Goal: Book appointment/travel/reservation

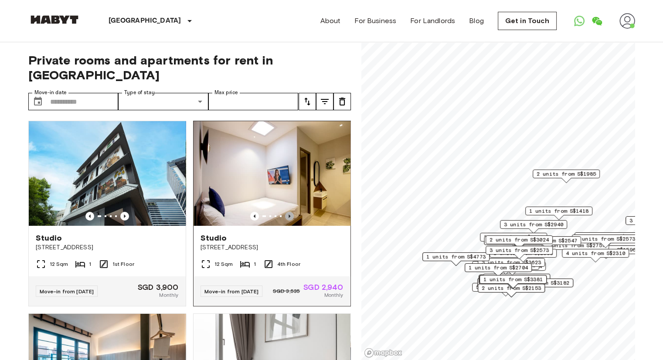
click at [285, 212] on icon "Previous image" at bounding box center [289, 216] width 9 height 9
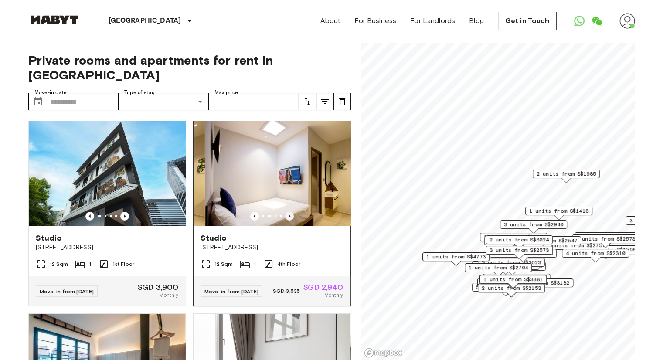
click at [285, 212] on icon "Previous image" at bounding box center [289, 216] width 9 height 9
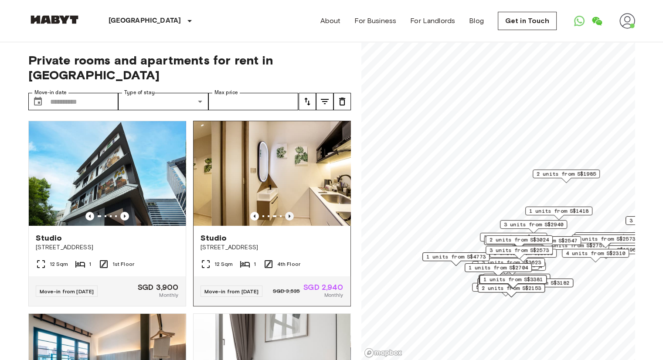
click at [285, 212] on icon "Previous image" at bounding box center [289, 216] width 9 height 9
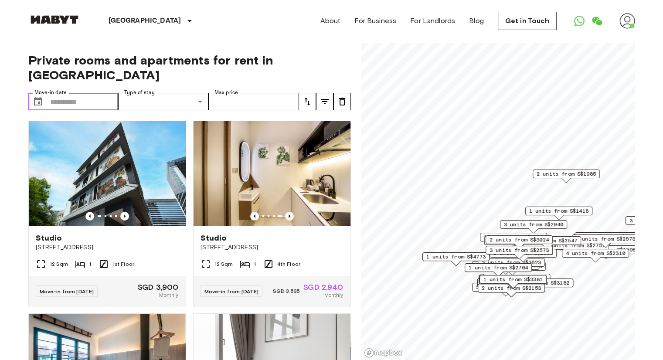
click at [97, 93] on input "Move-in date" at bounding box center [84, 101] width 68 height 17
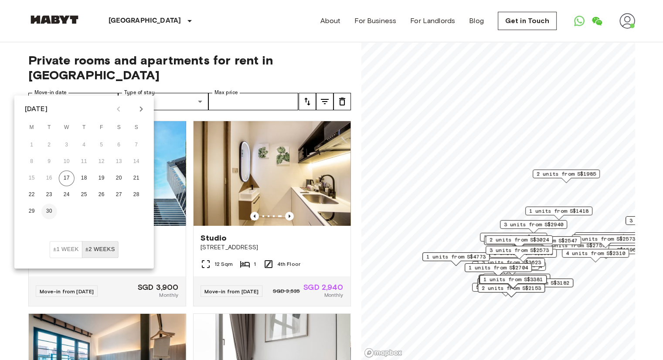
click at [50, 208] on button "30" at bounding box center [49, 212] width 16 height 16
type input "**********"
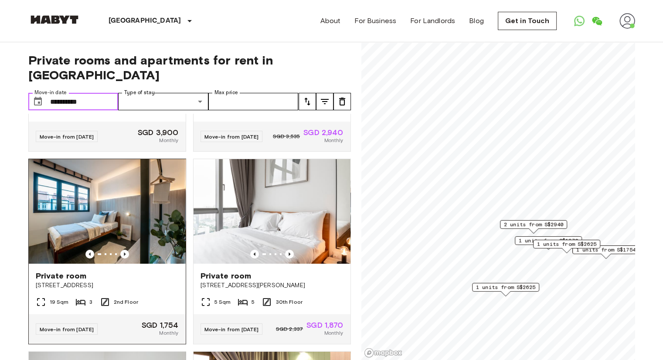
scroll to position [174, 0]
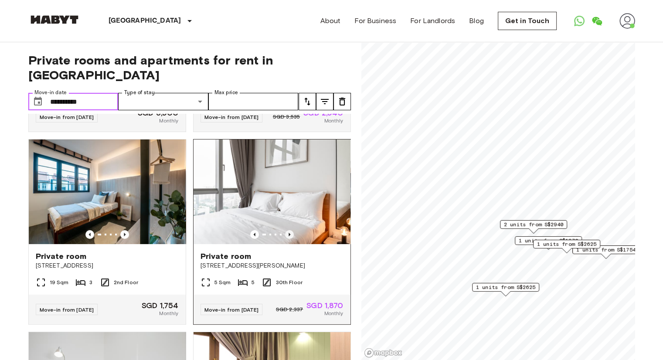
click at [286, 230] on icon "Previous image" at bounding box center [289, 234] width 9 height 9
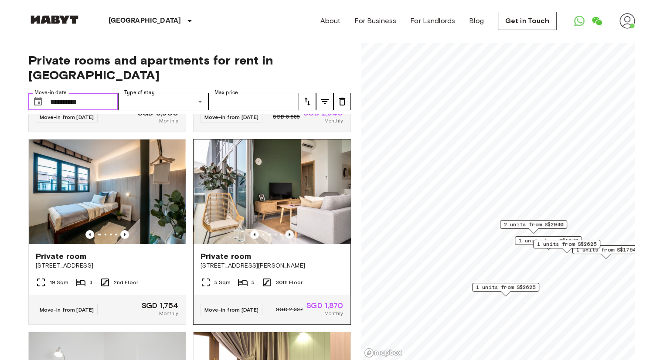
click at [286, 230] on icon "Previous image" at bounding box center [289, 234] width 9 height 9
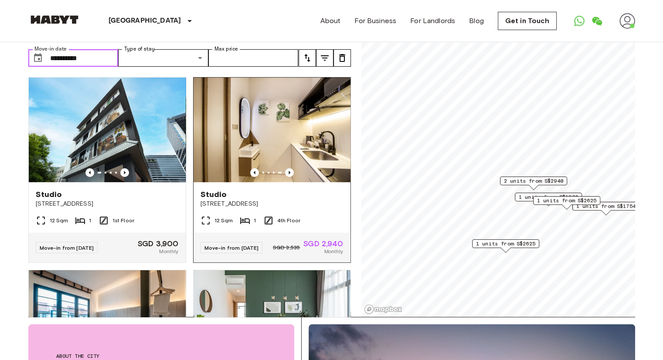
scroll to position [0, 0]
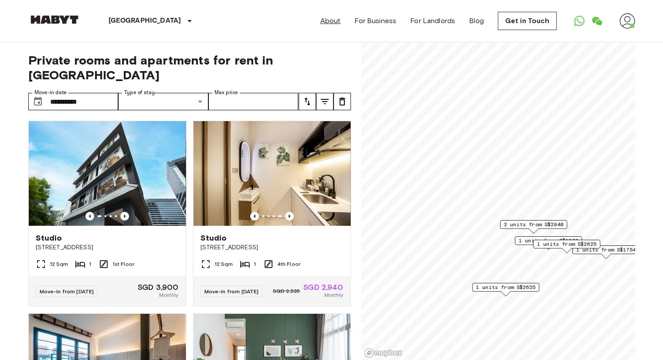
click at [328, 21] on link "About" at bounding box center [331, 21] width 20 height 10
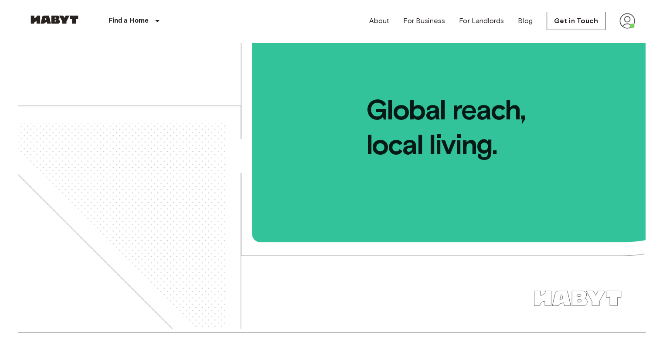
scroll to position [44, 0]
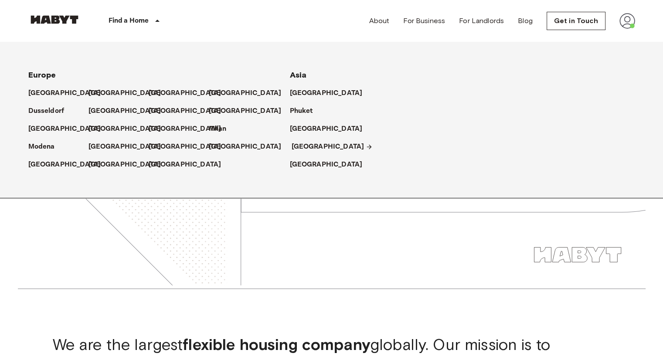
click at [300, 145] on p "[GEOGRAPHIC_DATA]" at bounding box center [328, 147] width 73 height 10
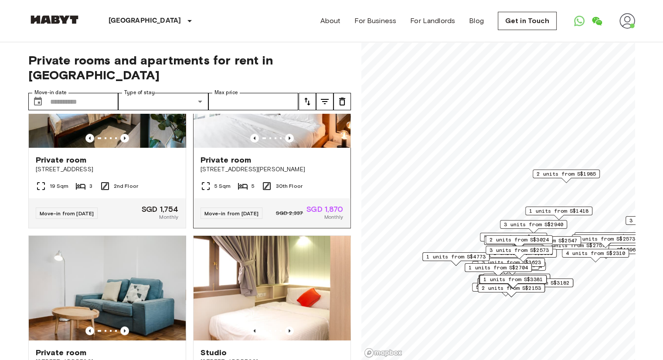
scroll to position [218, 0]
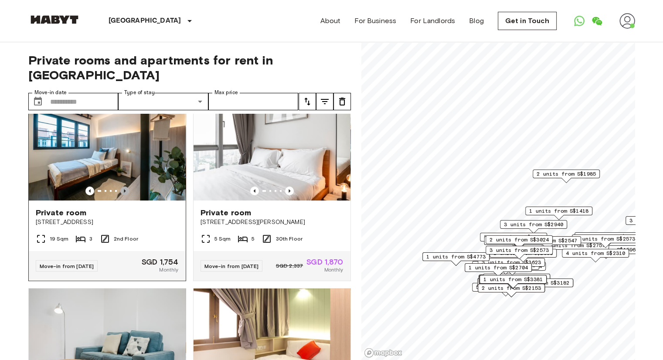
click at [124, 187] on icon "Previous image" at bounding box center [124, 191] width 9 height 9
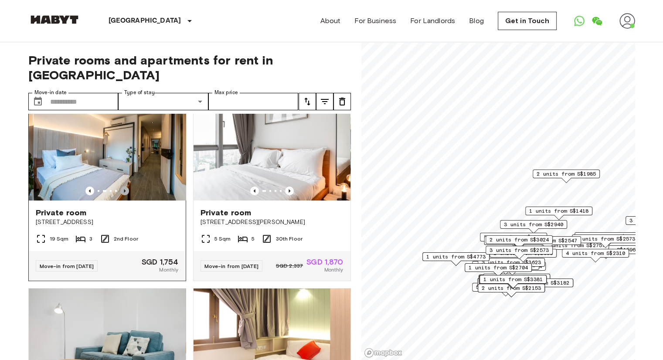
click at [124, 187] on icon "Previous image" at bounding box center [124, 191] width 9 height 9
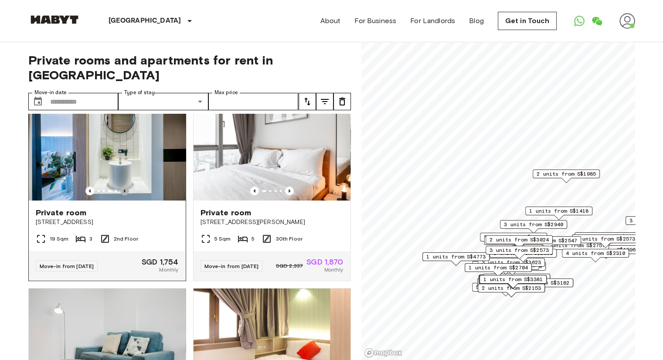
click at [124, 187] on icon "Previous image" at bounding box center [124, 191] width 9 height 9
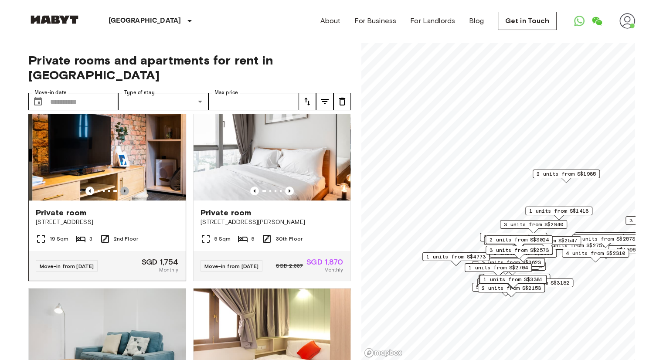
click at [124, 187] on icon "Previous image" at bounding box center [124, 191] width 9 height 9
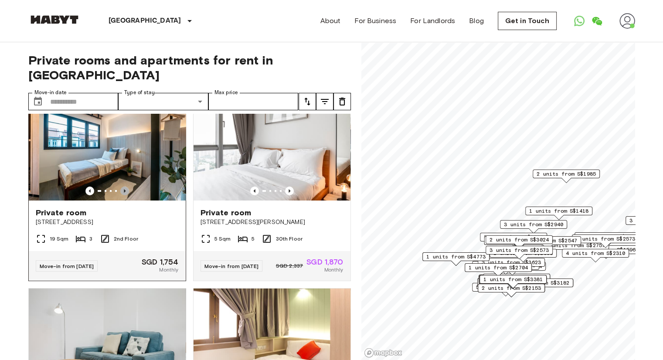
click at [124, 187] on icon "Previous image" at bounding box center [124, 191] width 9 height 9
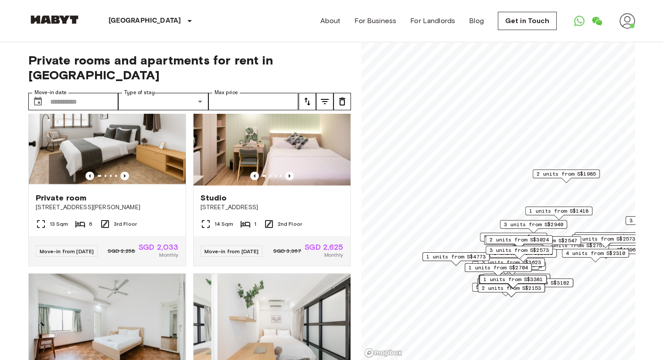
scroll to position [2011, 0]
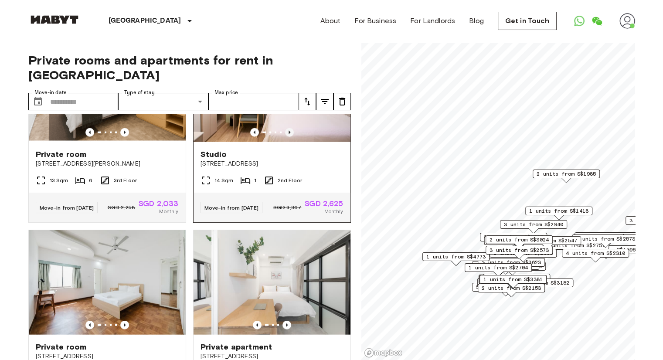
click at [289, 134] on icon "Previous image" at bounding box center [290, 132] width 2 height 3
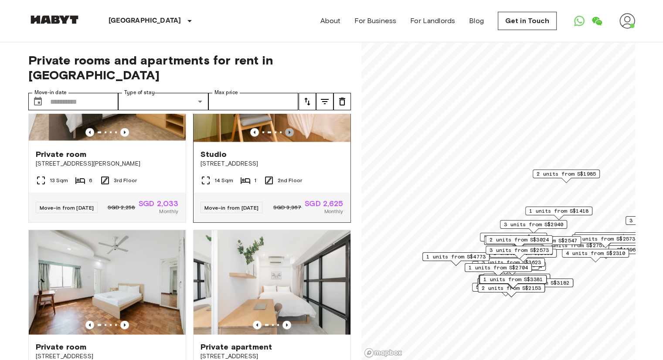
click at [289, 134] on icon "Previous image" at bounding box center [290, 132] width 2 height 3
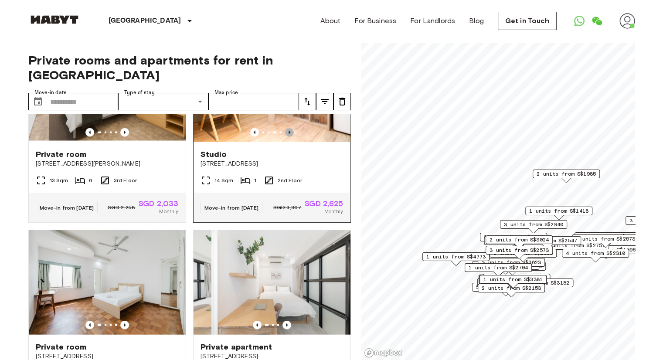
click at [289, 134] on icon "Previous image" at bounding box center [290, 132] width 2 height 3
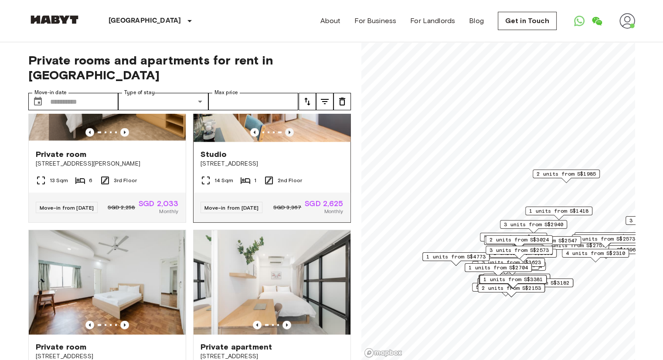
click at [289, 134] on icon "Previous image" at bounding box center [290, 132] width 2 height 3
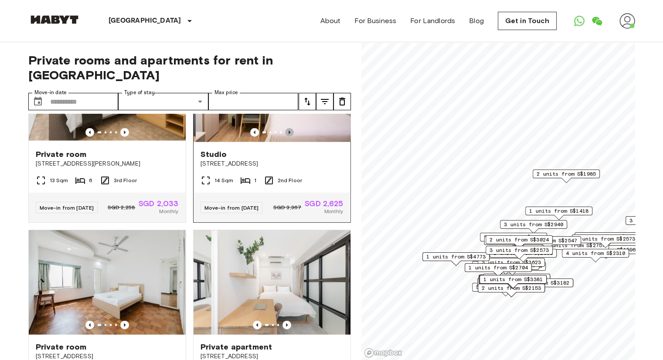
click at [289, 134] on icon "Previous image" at bounding box center [290, 132] width 2 height 3
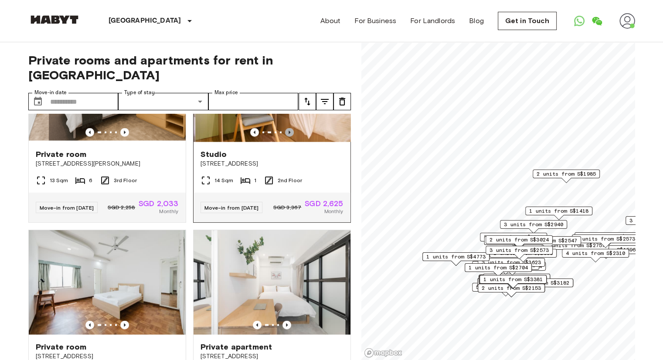
click at [289, 134] on icon "Previous image" at bounding box center [290, 132] width 2 height 3
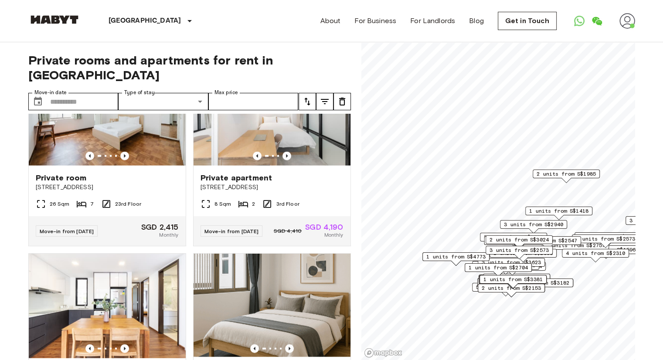
scroll to position [2186, 0]
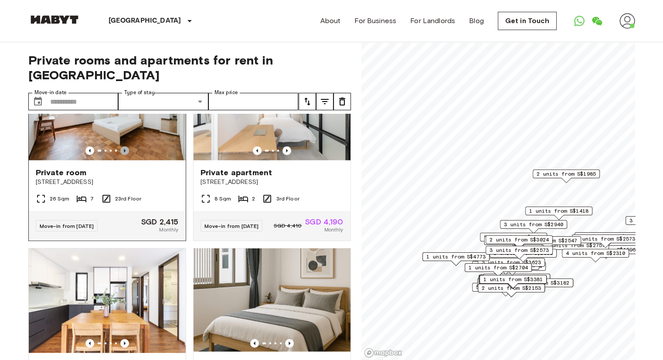
click at [125, 155] on icon "Previous image" at bounding box center [124, 151] width 9 height 9
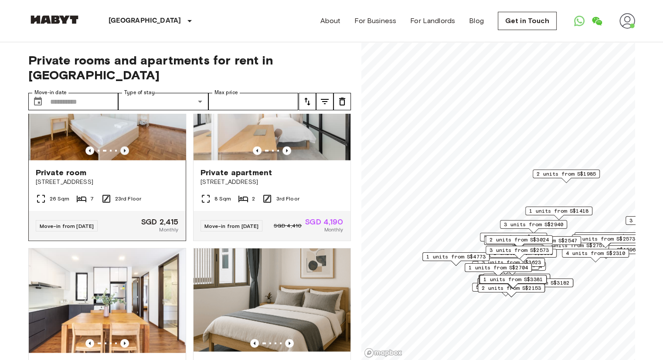
click at [125, 155] on icon "Previous image" at bounding box center [124, 151] width 9 height 9
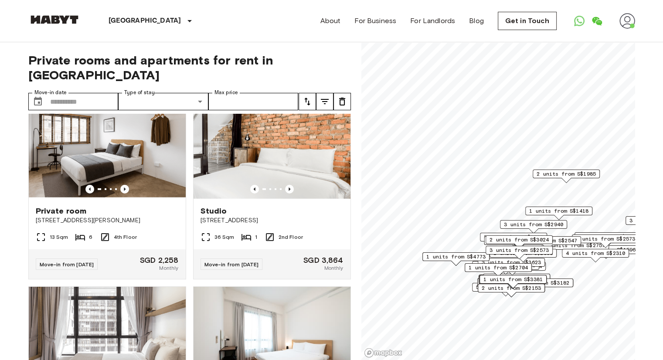
scroll to position [2797, 0]
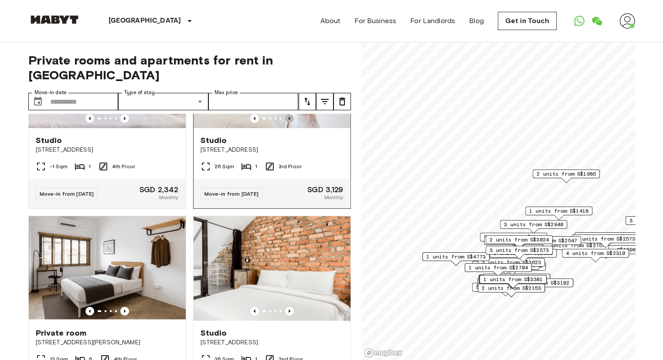
click at [286, 123] on icon "Previous image" at bounding box center [289, 118] width 9 height 9
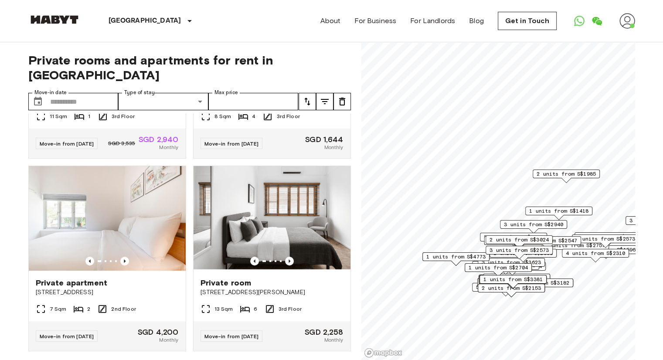
scroll to position [3625, 0]
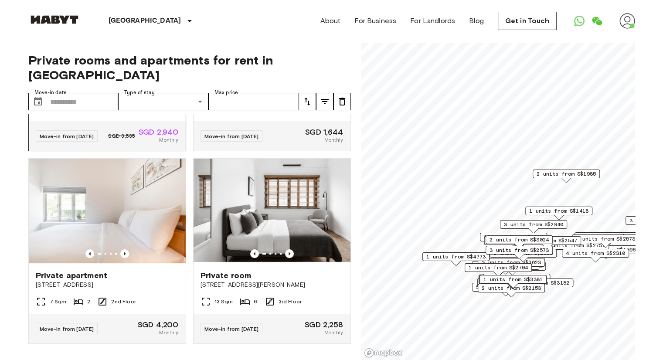
click at [120, 65] on icon "Previous image" at bounding box center [124, 61] width 9 height 9
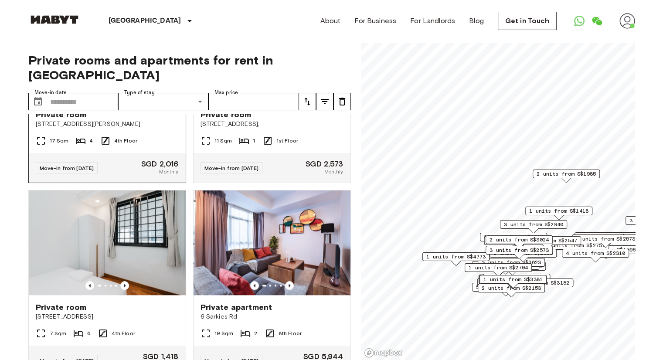
scroll to position [4349, 0]
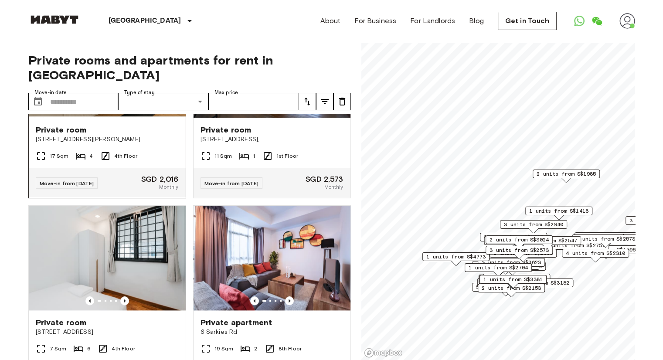
click at [124, 113] on icon "Previous image" at bounding box center [124, 108] width 9 height 9
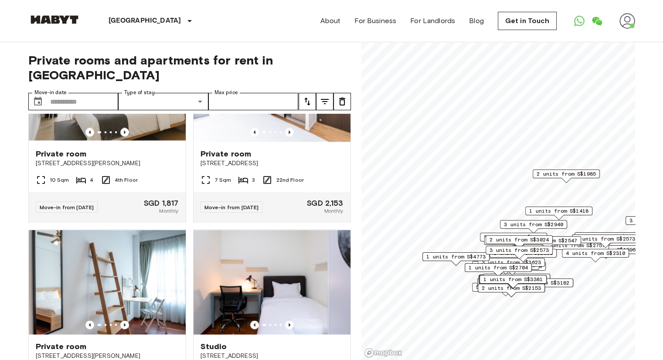
scroll to position [4960, 0]
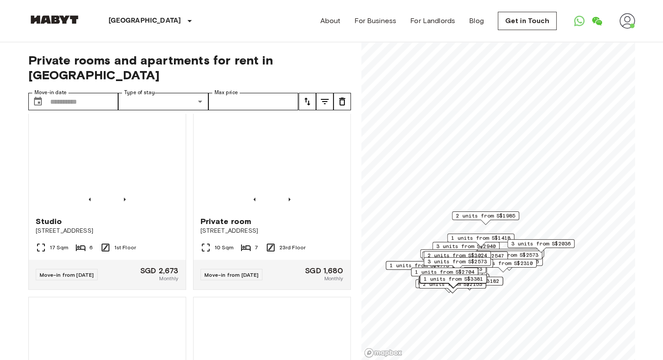
scroll to position [5222, 0]
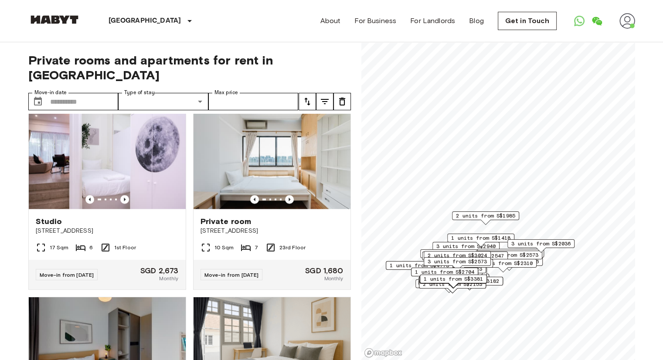
click at [287, 11] on icon "Previous image" at bounding box center [289, 7] width 9 height 9
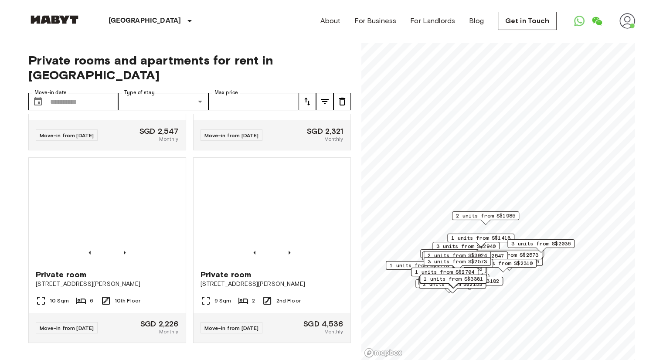
scroll to position [5745, 0]
